Goal: Task Accomplishment & Management: Manage account settings

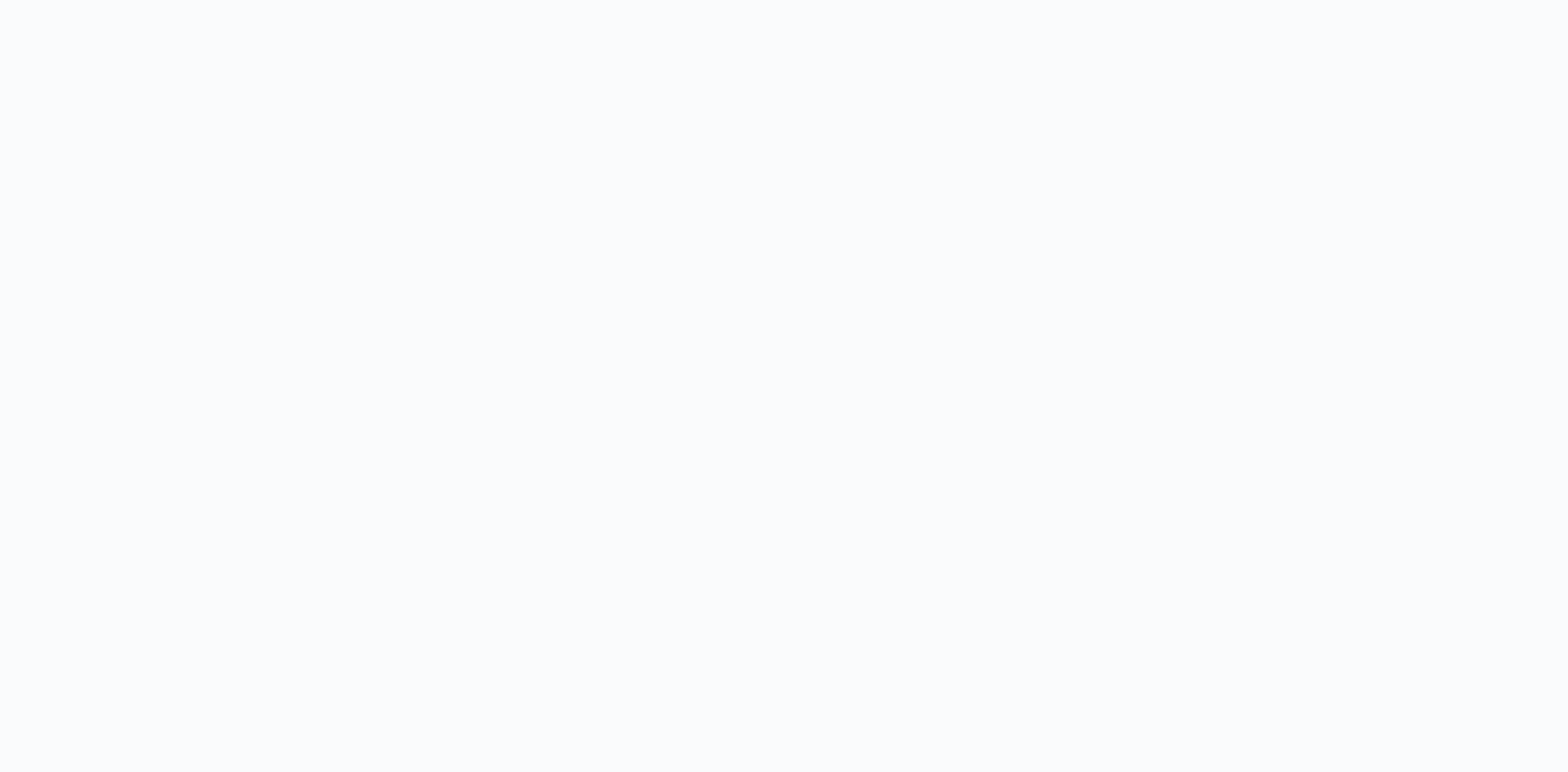
click at [704, 367] on body at bounding box center [784, 386] width 1568 height 772
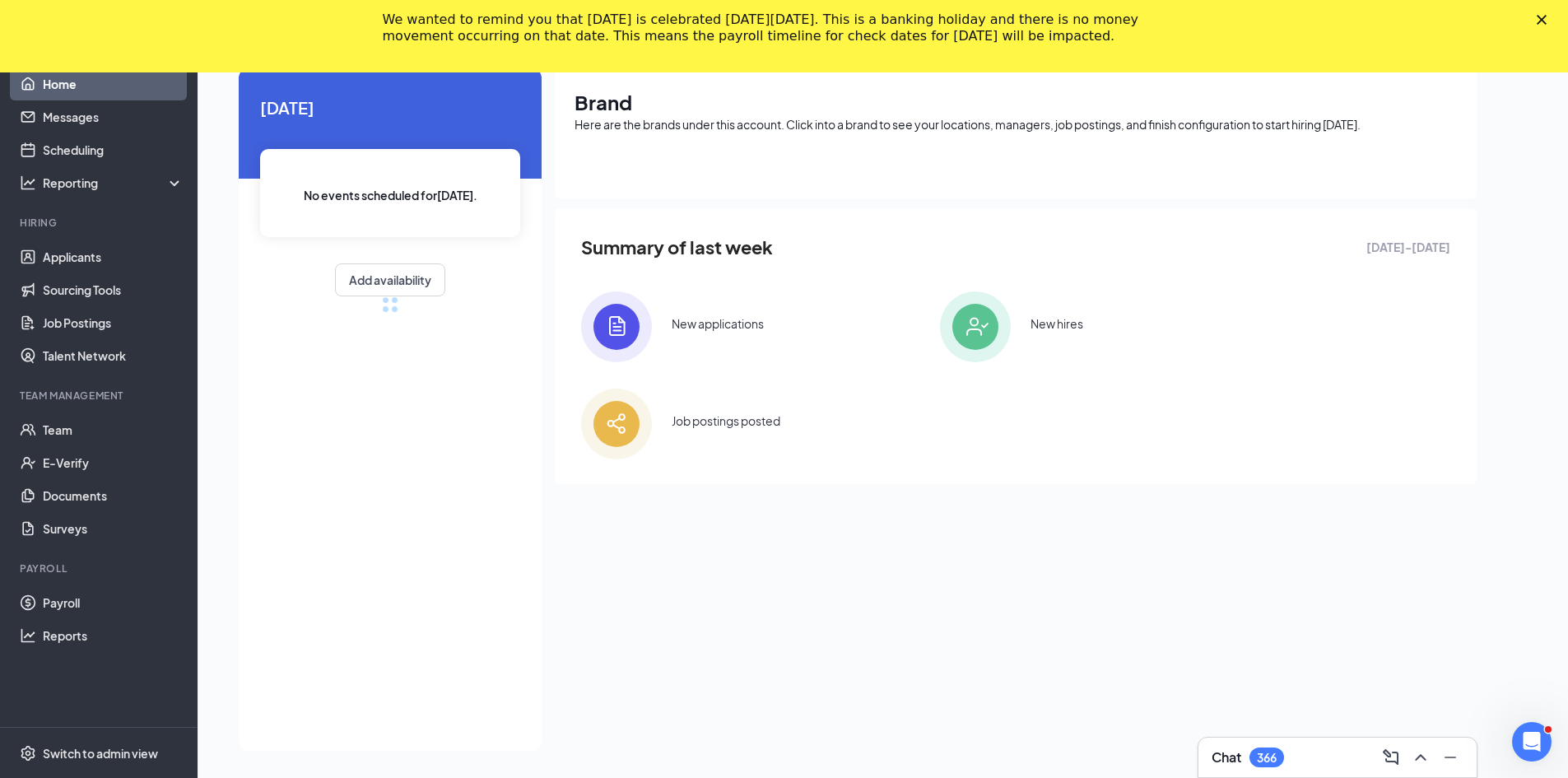
scroll to position [107, 0]
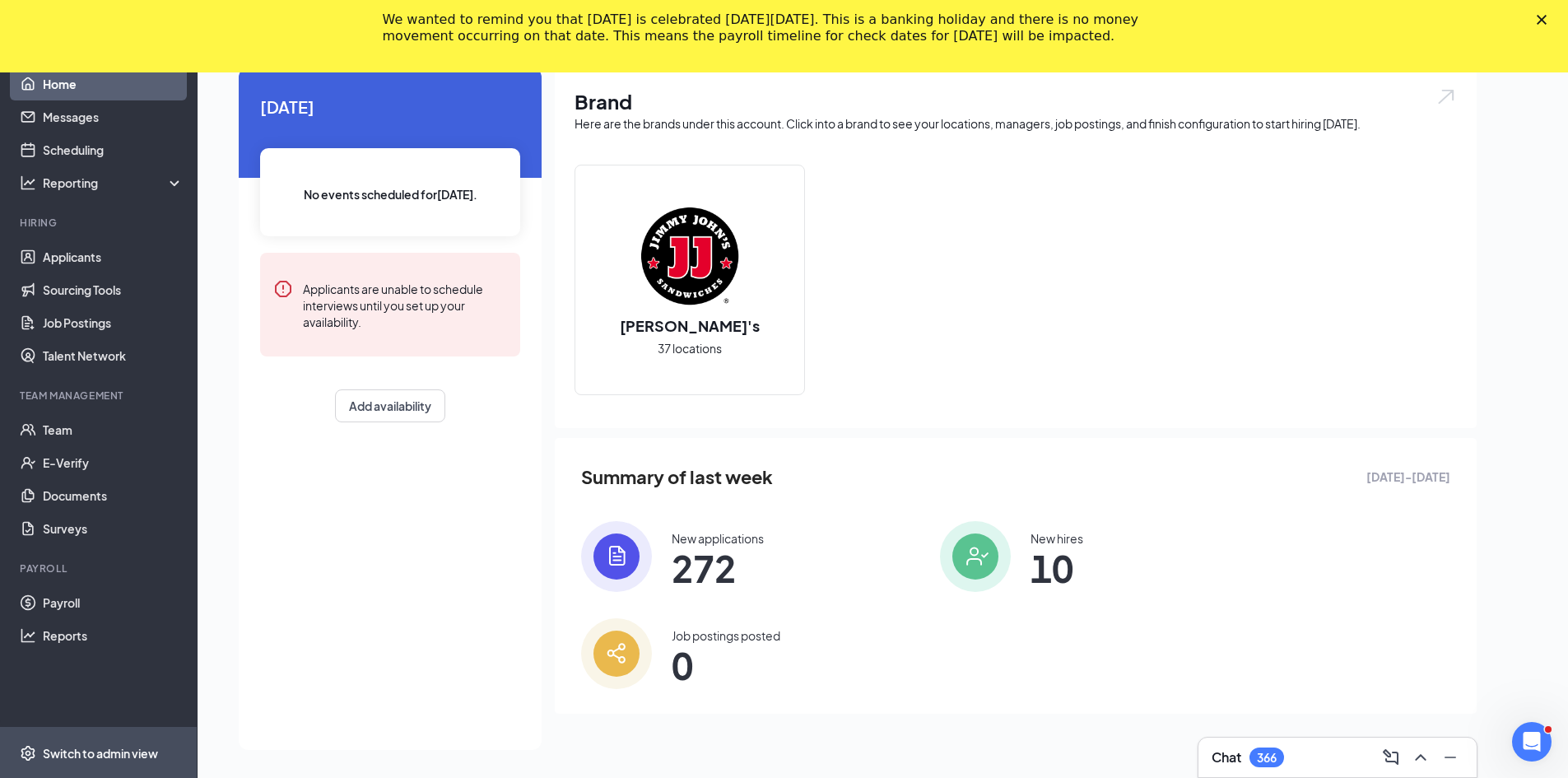
click at [73, 748] on div "Switch to admin view" at bounding box center [100, 753] width 116 height 16
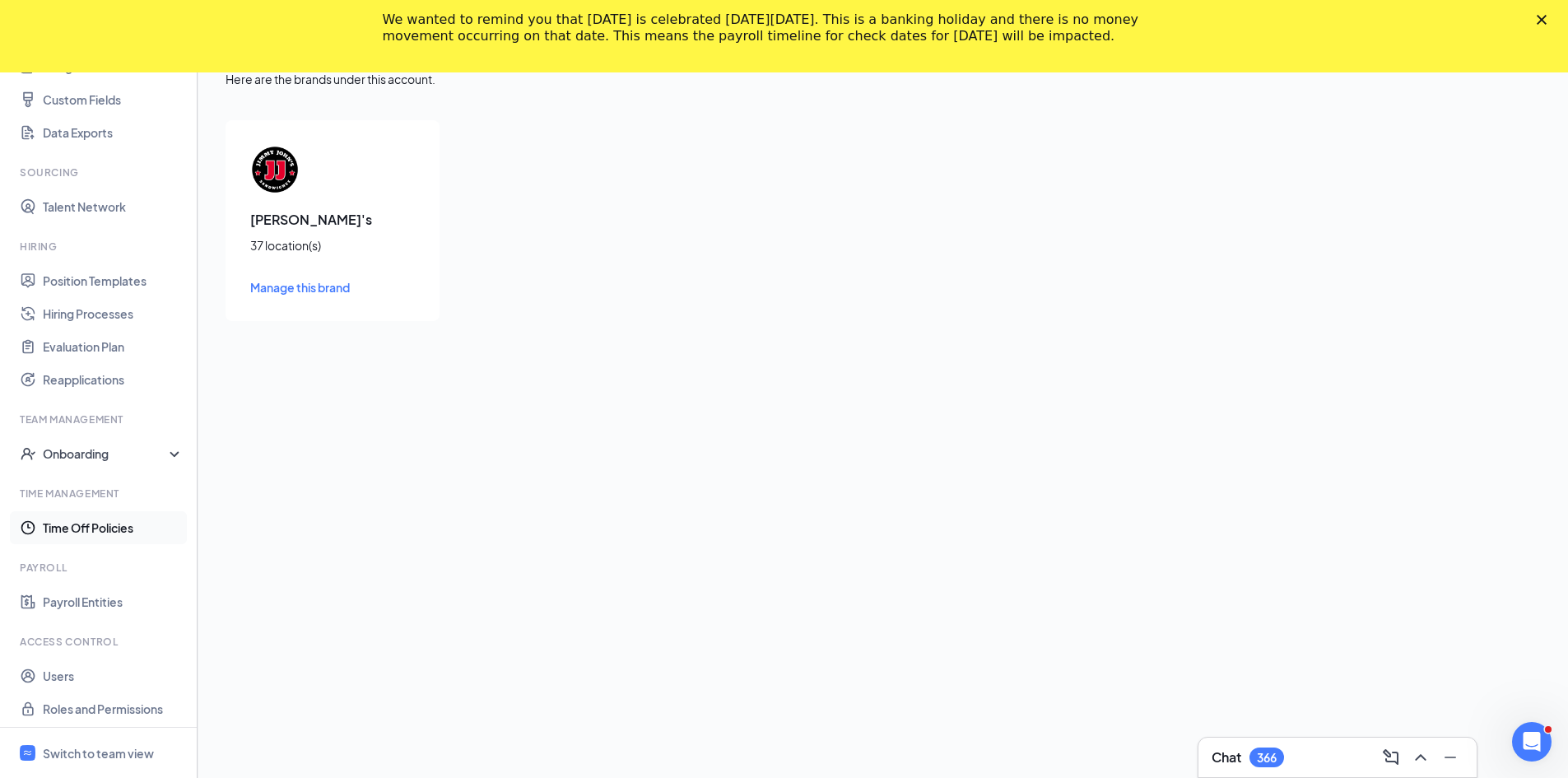
scroll to position [228, 0]
click at [107, 449] on div "Onboarding" at bounding box center [107, 449] width 127 height 16
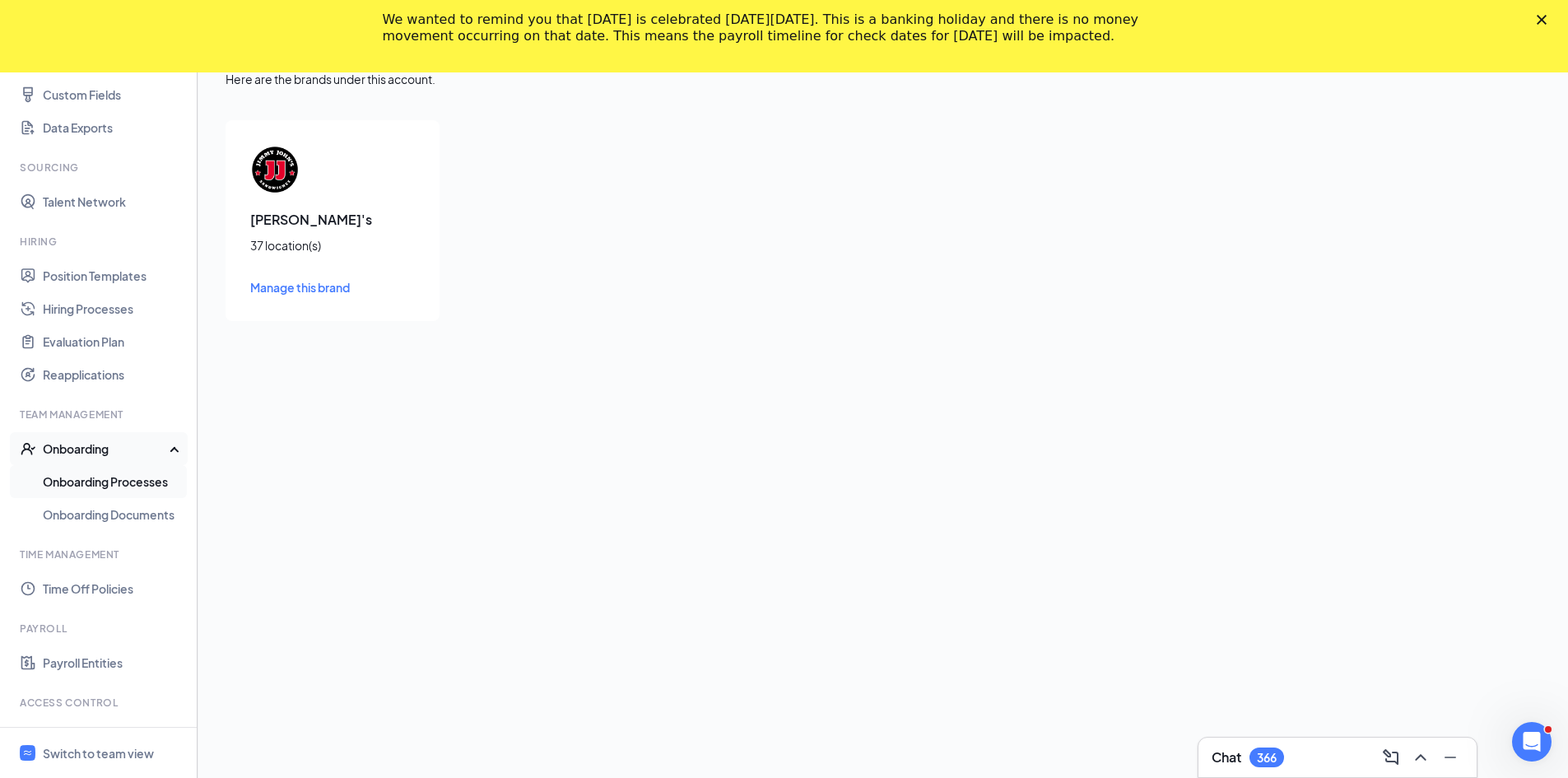
click at [152, 484] on link "Onboarding Processes" at bounding box center [113, 481] width 141 height 33
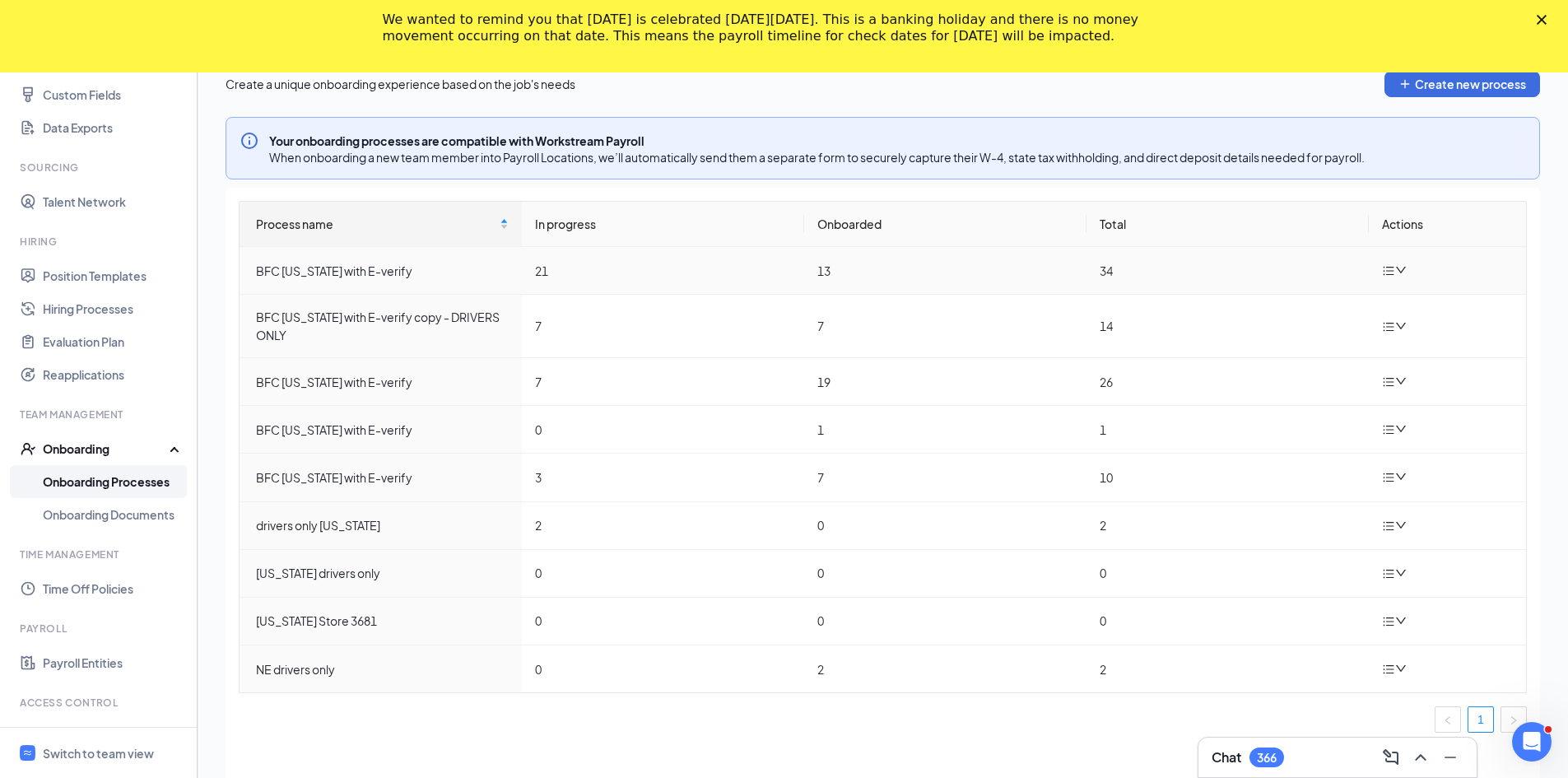
click at [1401, 270] on icon "down" at bounding box center [1401, 269] width 10 height 6
click at [110, 512] on link "Onboarding Documents" at bounding box center [113, 514] width 141 height 33
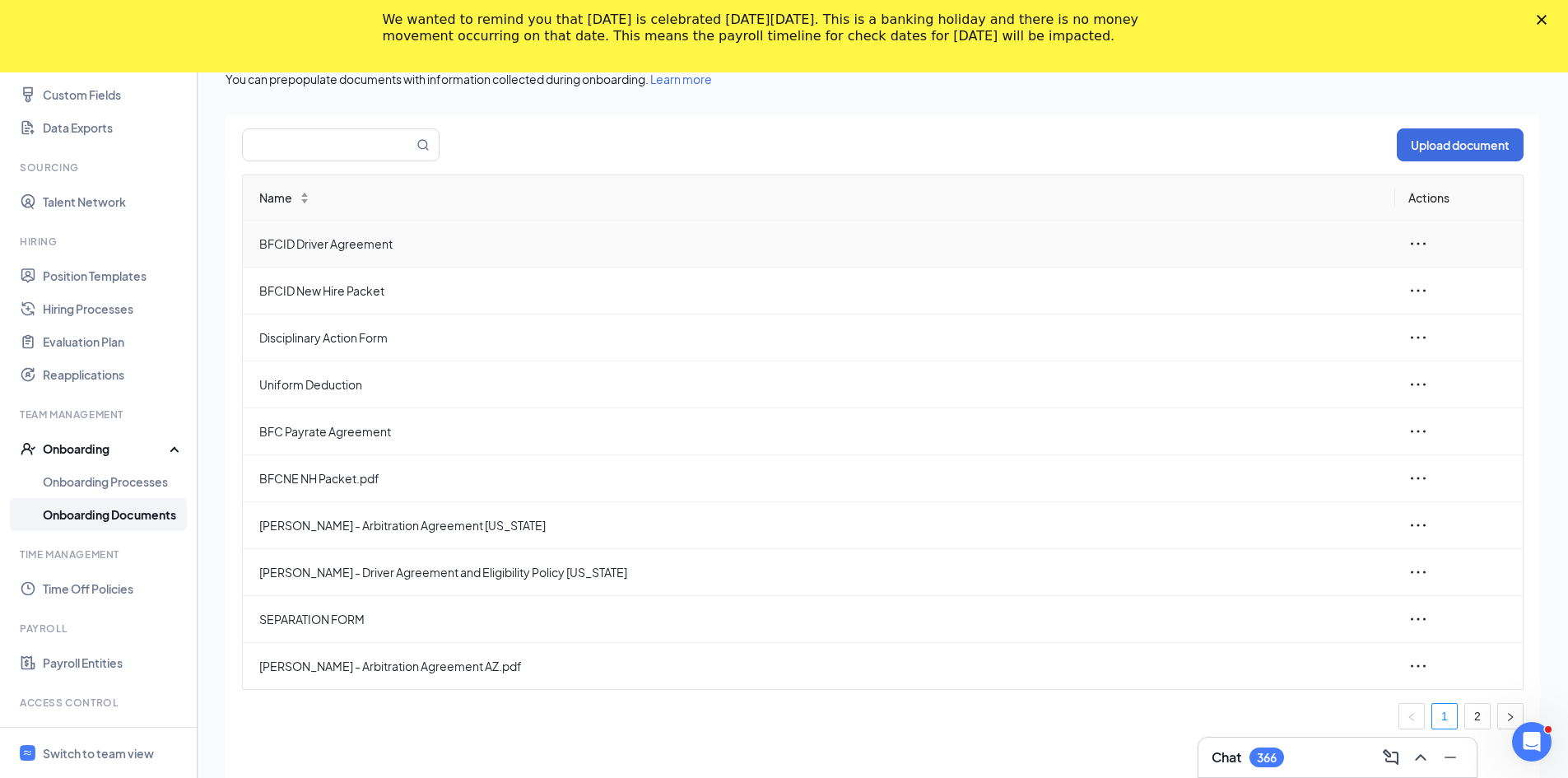
click at [1423, 239] on icon "ellipsis" at bounding box center [1418, 244] width 20 height 20
click at [1426, 240] on icon "ellipsis" at bounding box center [1418, 244] width 20 height 20
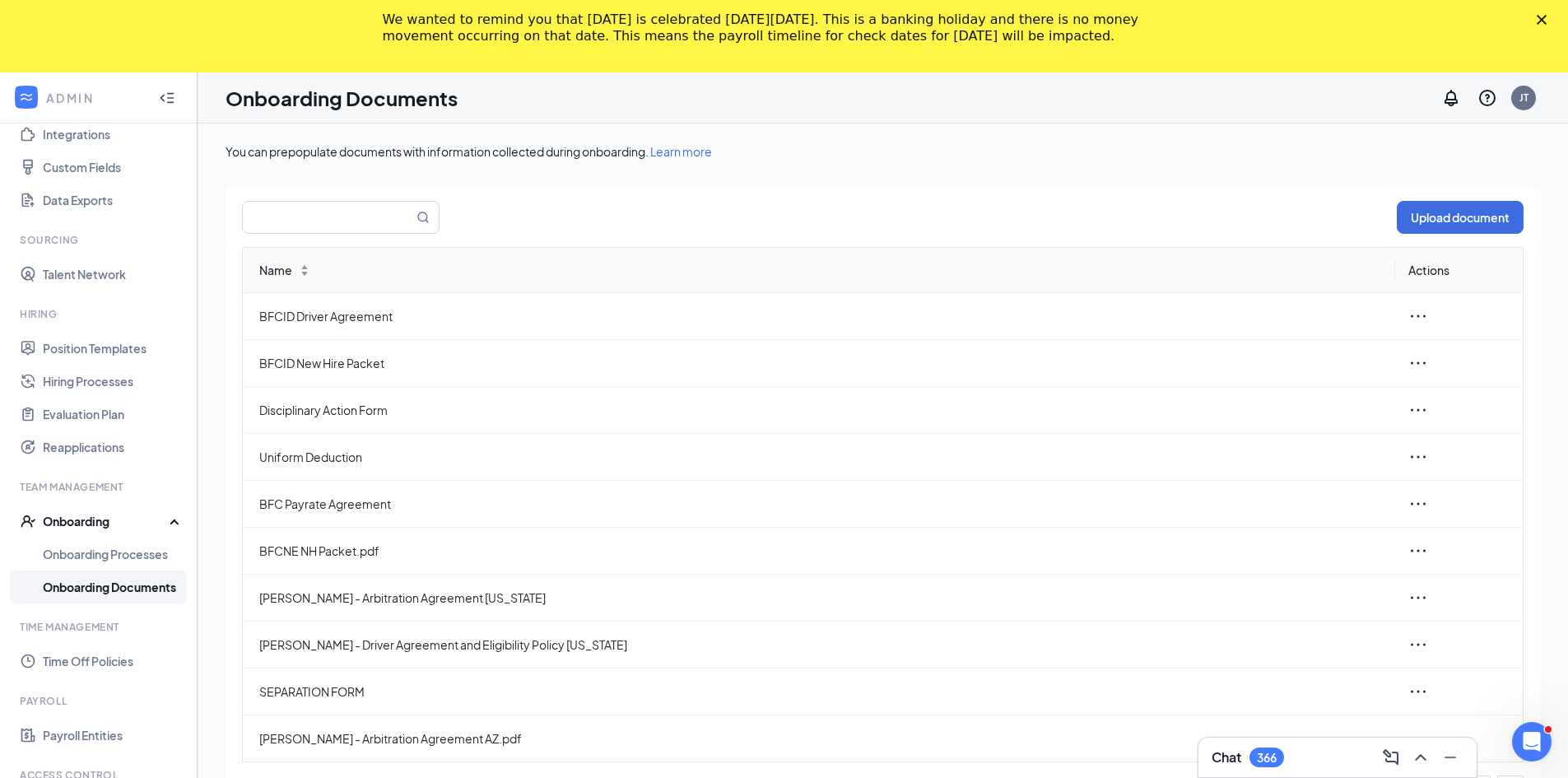
click at [1017, 169] on div "You can prepopulate documents with information collected during onboarding. Lea…" at bounding box center [883, 501] width 1315 height 717
click at [1422, 311] on icon "ellipsis" at bounding box center [1418, 316] width 20 height 20
click at [1264, 393] on div "Edit" at bounding box center [1328, 390] width 178 height 20
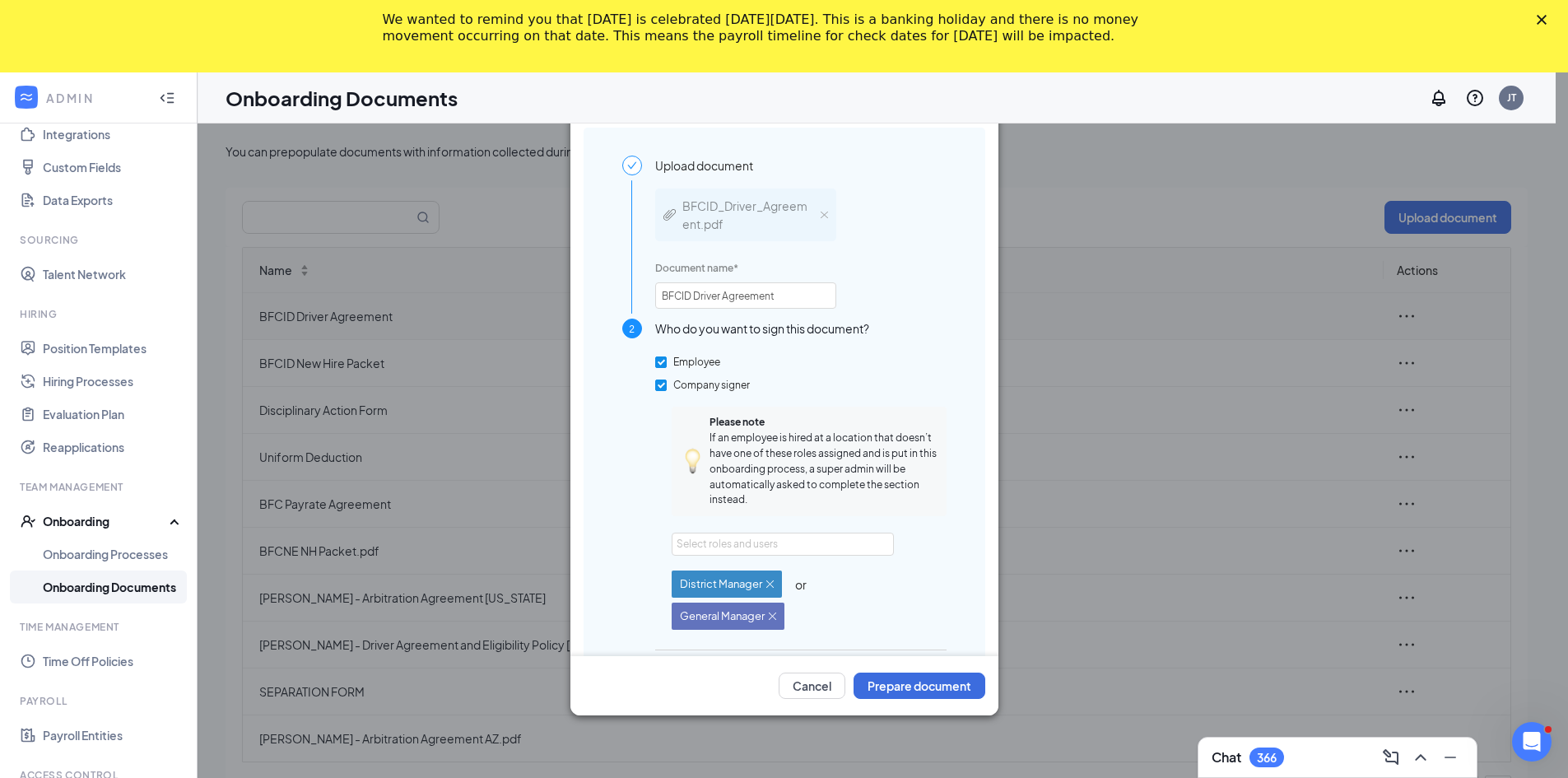
click at [1223, 579] on div "Upload file Upload document BFCID_Driver_Agreement.pdf Document name * BFCID Dr…" at bounding box center [784, 389] width 1568 height 778
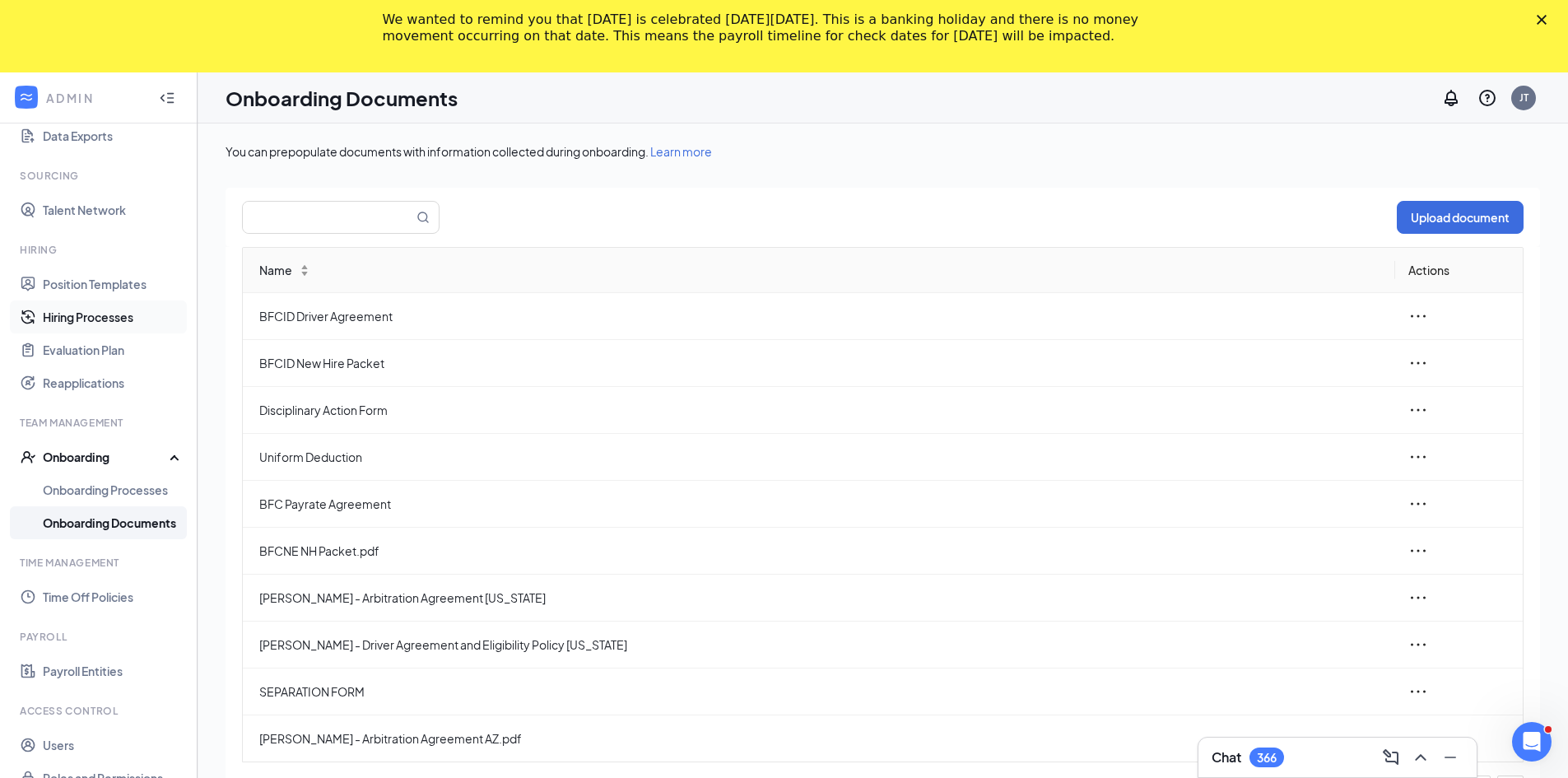
scroll to position [294, 0]
click at [81, 457] on div "Onboarding" at bounding box center [107, 455] width 127 height 16
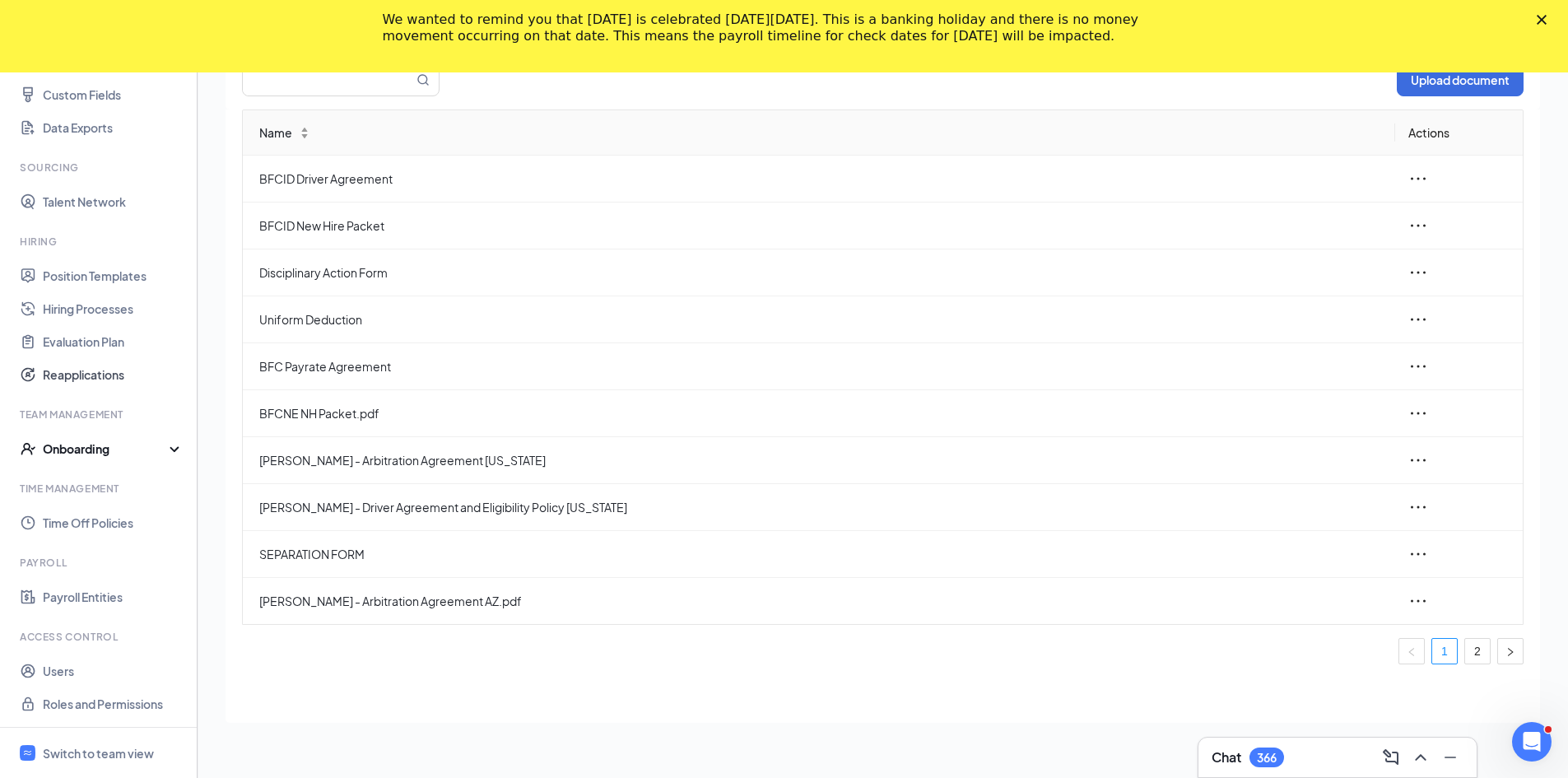
scroll to position [147, 0]
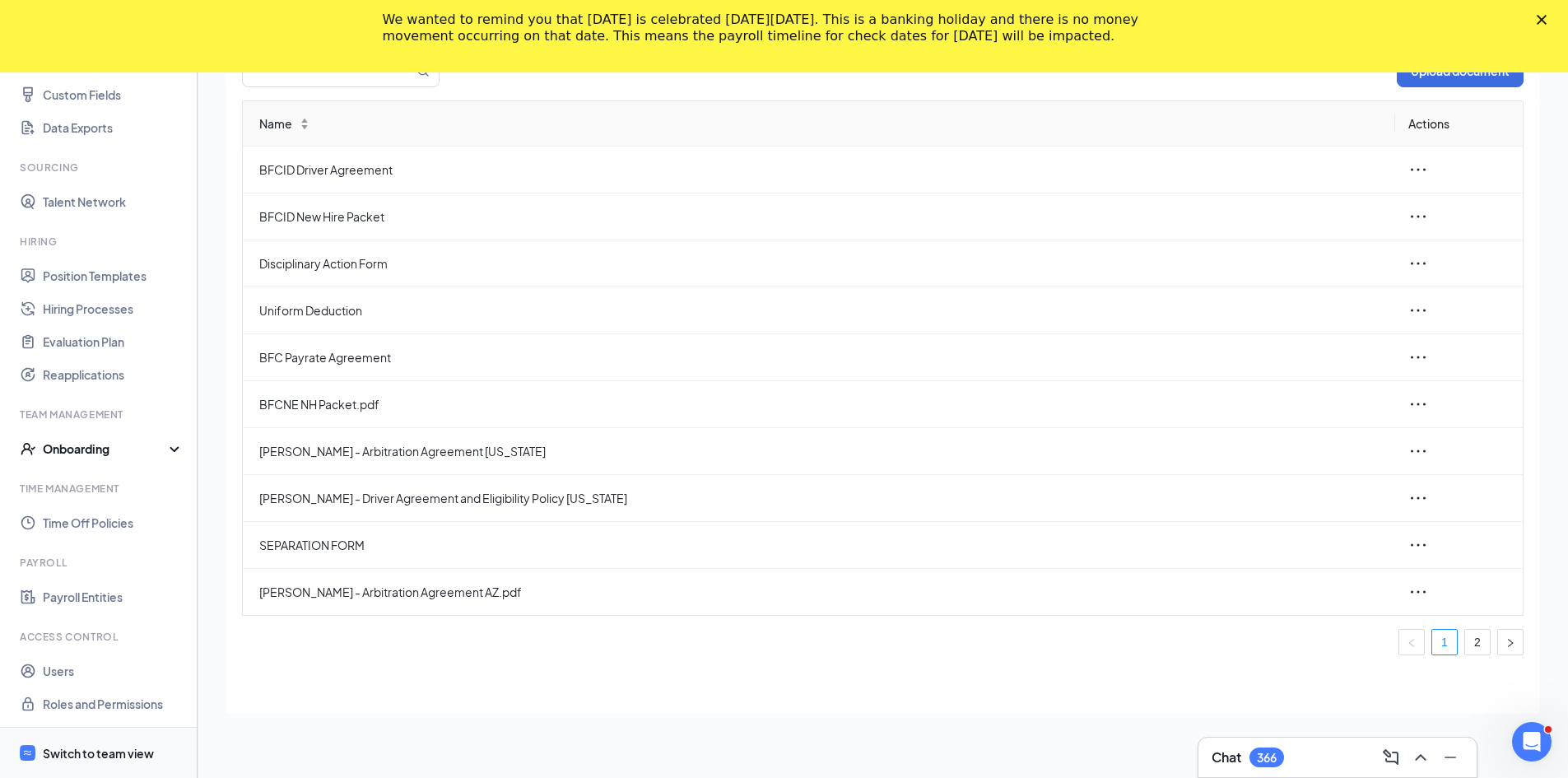
click at [72, 749] on div "Switch to team view" at bounding box center [99, 753] width 111 height 16
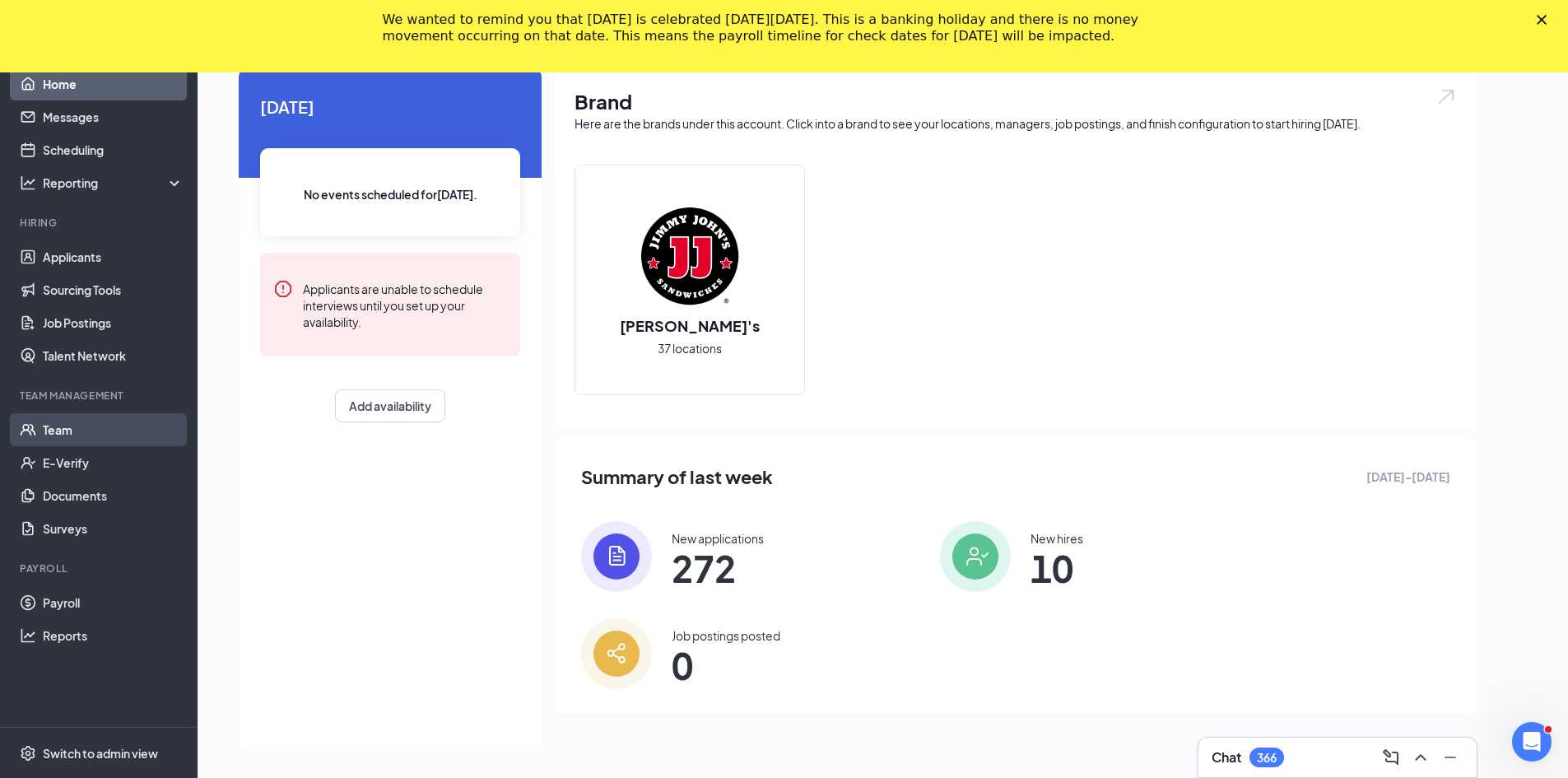
click at [59, 423] on link "Team" at bounding box center [113, 429] width 141 height 33
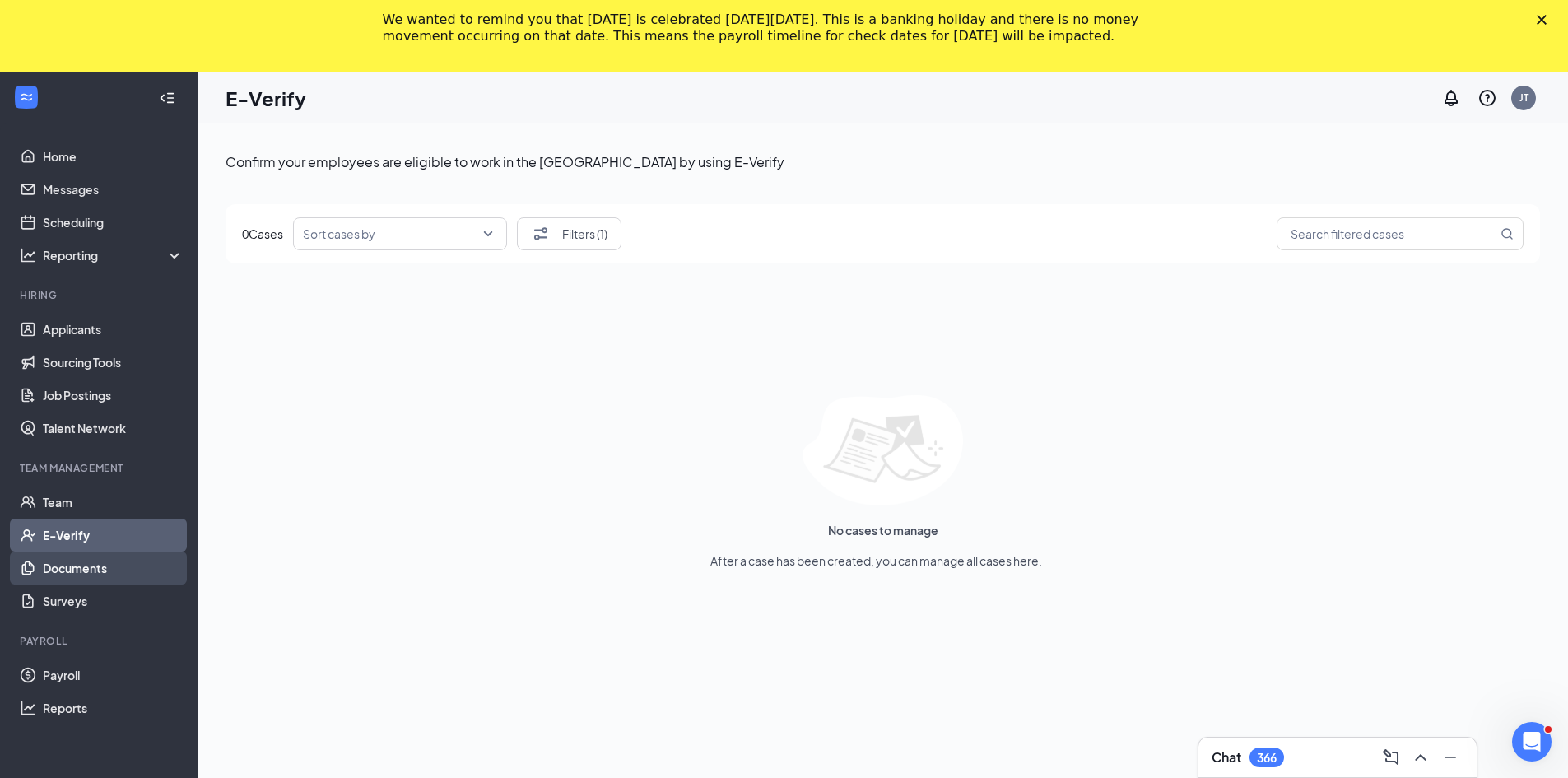
click at [107, 571] on link "Documents" at bounding box center [113, 568] width 141 height 33
click at [64, 500] on link "Team" at bounding box center [113, 501] width 141 height 33
